Goal: Task Accomplishment & Management: Use online tool/utility

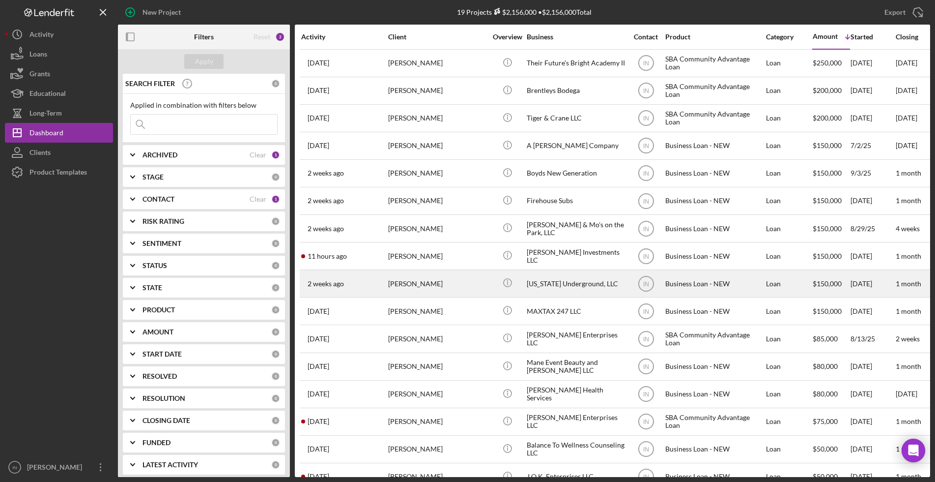
click at [425, 282] on div "[PERSON_NAME]" at bounding box center [437, 283] width 98 height 26
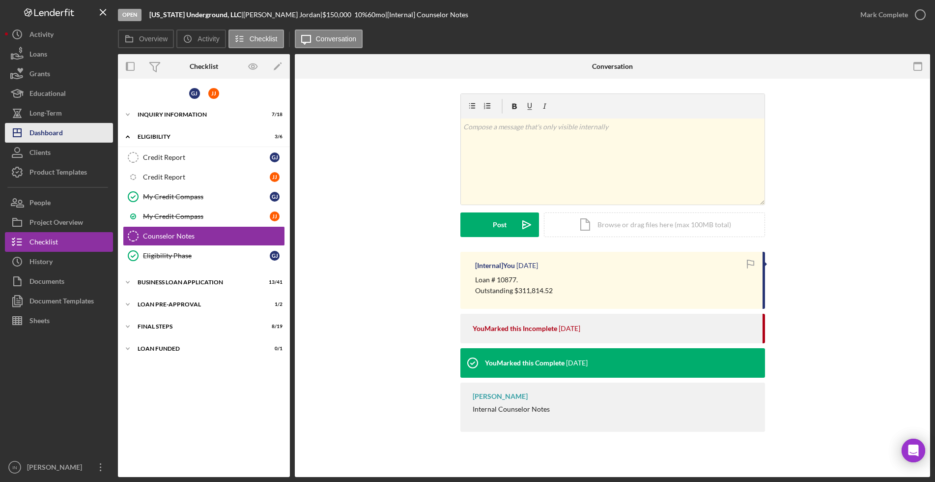
click at [48, 135] on div "Dashboard" at bounding box center [45, 134] width 33 height 22
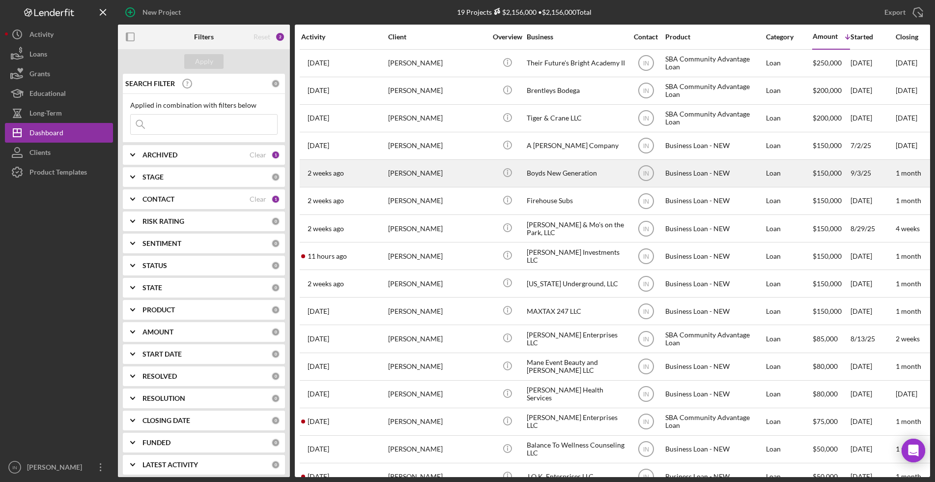
click at [427, 169] on div "[PERSON_NAME]" at bounding box center [437, 173] width 98 height 26
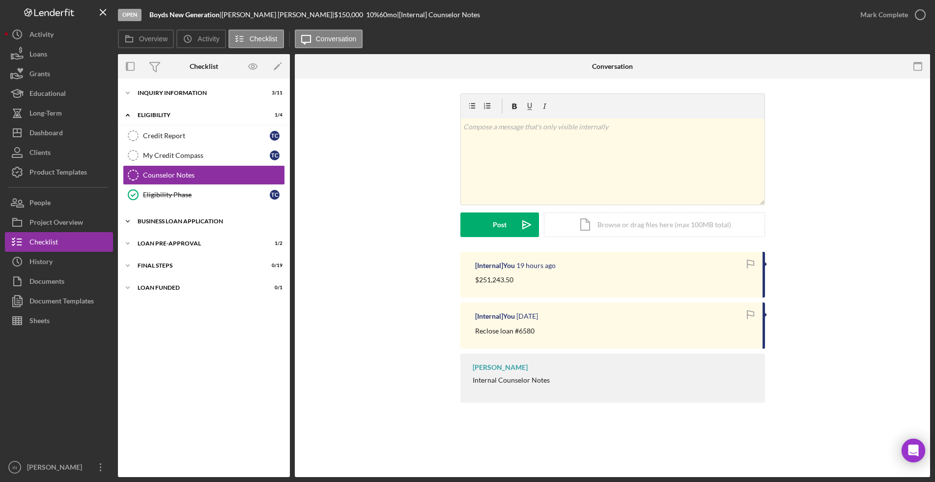
click at [182, 222] on div "BUSINESS LOAN APPLICATION" at bounding box center [208, 221] width 140 height 6
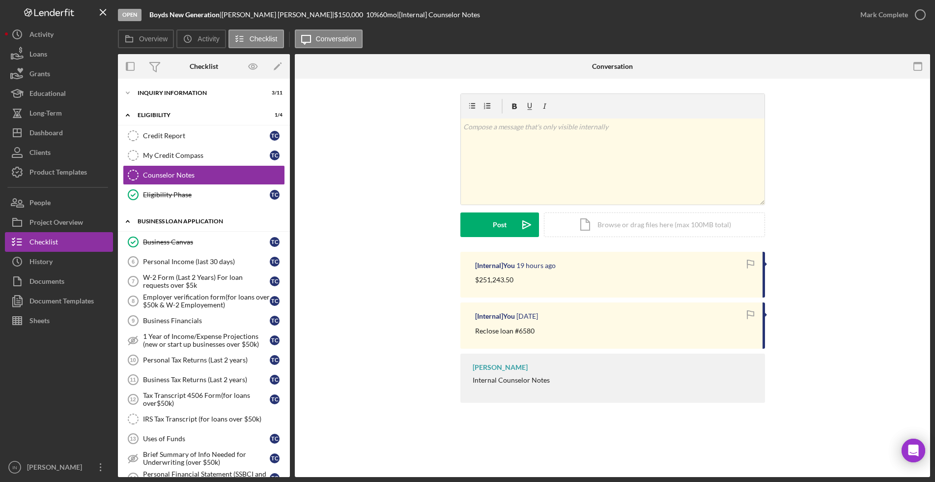
scroll to position [61, 0]
